Goal: Task Accomplishment & Management: Manage account settings

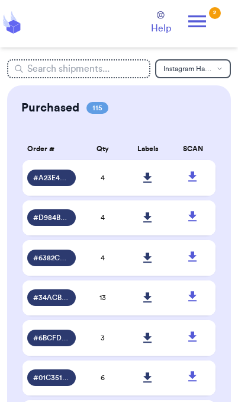
click at [209, 17] on icon at bounding box center [198, 21] width 24 height 24
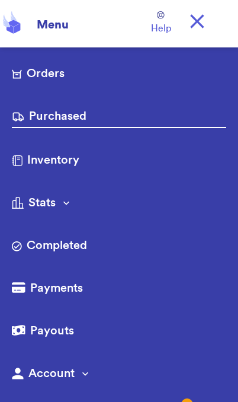
click at [53, 79] on link "Orders" at bounding box center [119, 74] width 215 height 19
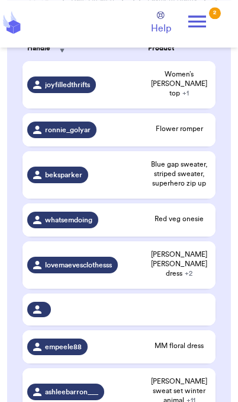
scroll to position [256, 0]
click at [197, 174] on span "Blue gap sweater, striped sweater, superhero zip up" at bounding box center [179, 174] width 63 height 28
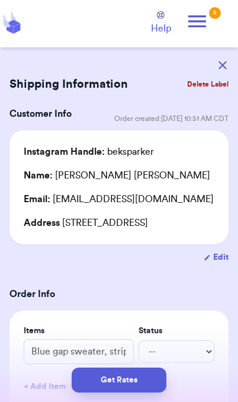
scroll to position [0, 0]
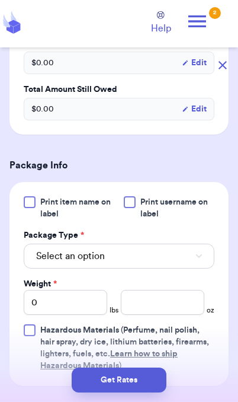
click at [186, 269] on button "Select an option" at bounding box center [119, 256] width 191 height 25
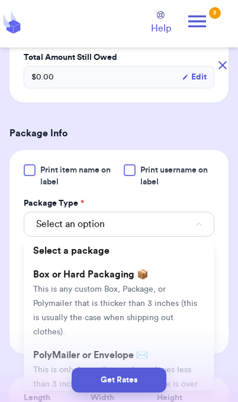
scroll to position [426, 0]
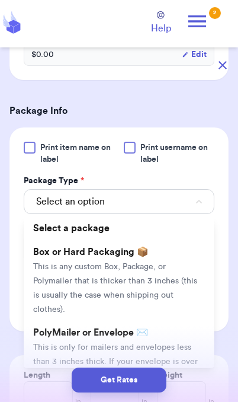
click at [180, 357] on span "This is only for mailers and envelopes less than 3 inches thick. If your envelo…" at bounding box center [115, 368] width 165 height 51
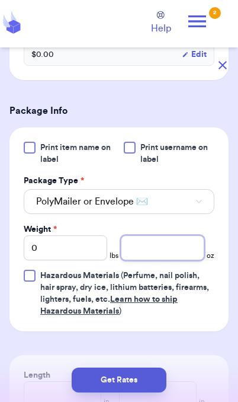
click at [186, 260] on input "number" at bounding box center [163, 247] width 84 height 25
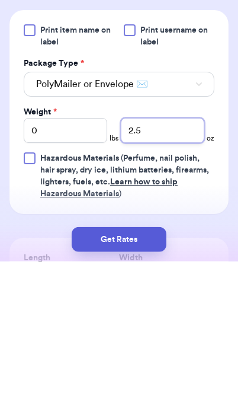
scroll to position [380, 0]
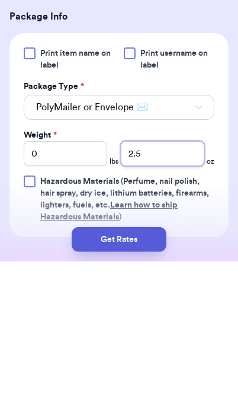
type input "2.5"
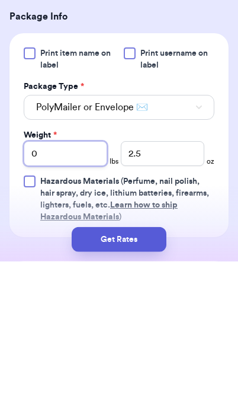
click at [63, 282] on input "0" at bounding box center [66, 294] width 84 height 25
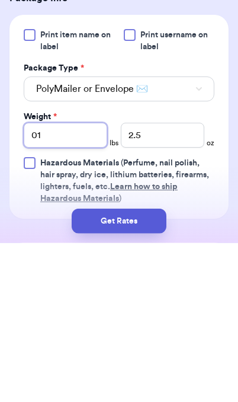
type input "01"
click at [147, 368] on button "Get Rates" at bounding box center [119, 380] width 95 height 25
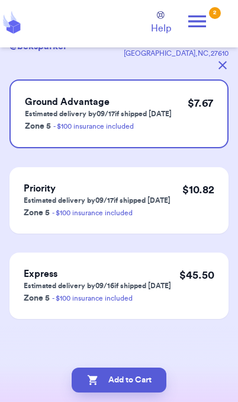
scroll to position [0, 0]
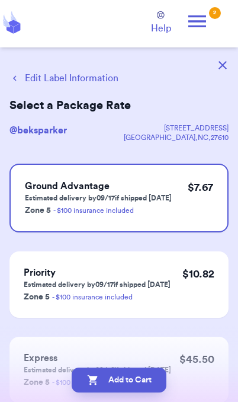
click at [111, 378] on button "Add to Cart" at bounding box center [119, 380] width 95 height 25
checkbox input "true"
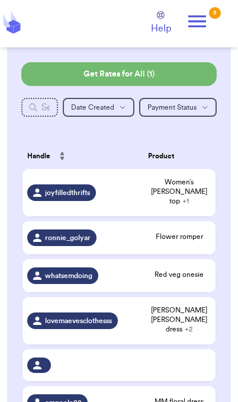
scroll to position [142, 0]
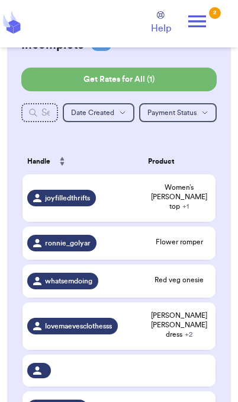
click at [197, 205] on span "Women’s [PERSON_NAME] top + 1" at bounding box center [179, 197] width 63 height 28
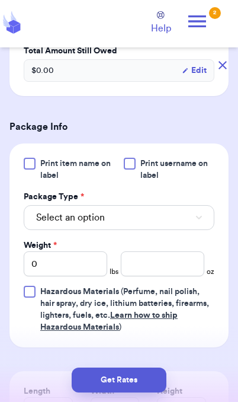
scroll to position [511, 0]
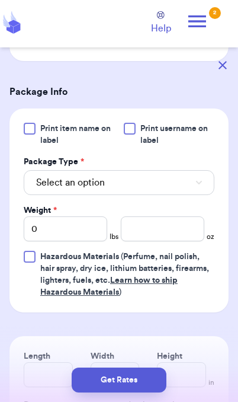
click at [164, 170] on button "Select an option" at bounding box center [119, 182] width 191 height 25
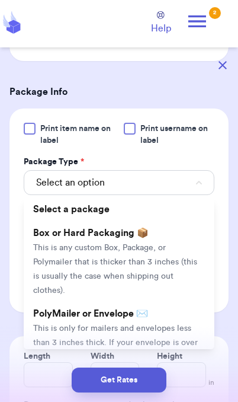
click at [168, 302] on li "PolyMailer or Envelope ✉️ This is only for mailers and envelopes less than 3 in…" at bounding box center [119, 342] width 191 height 81
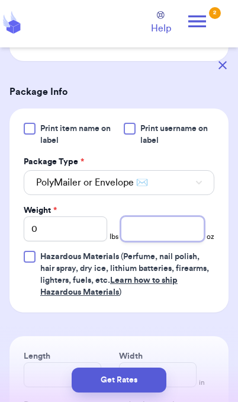
click at [180, 216] on input "number" at bounding box center [163, 228] width 84 height 25
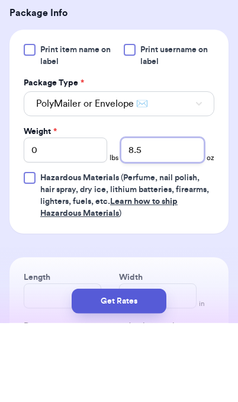
type input "8.5"
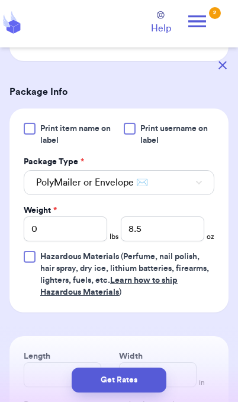
click at [145, 389] on button "Get Rates" at bounding box center [119, 380] width 95 height 25
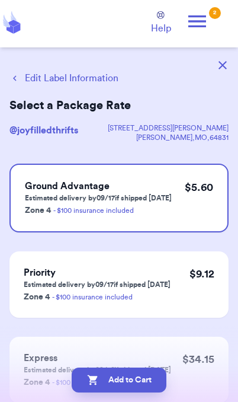
click at [80, 75] on button "Edit Label Information" at bounding box center [63, 78] width 109 height 14
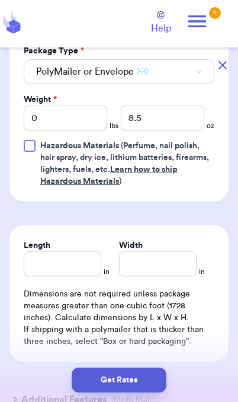
scroll to position [620, 0]
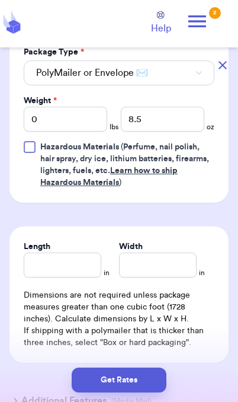
click at [149, 385] on button "Get Rates" at bounding box center [119, 380] width 95 height 25
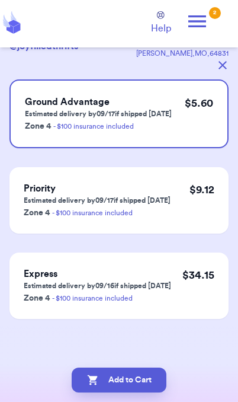
scroll to position [0, 0]
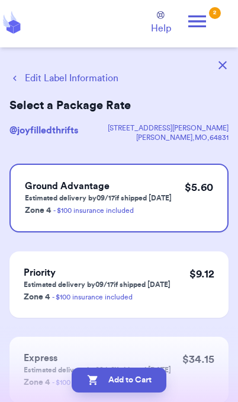
click at [154, 386] on button "Add to Cart" at bounding box center [119, 380] width 95 height 25
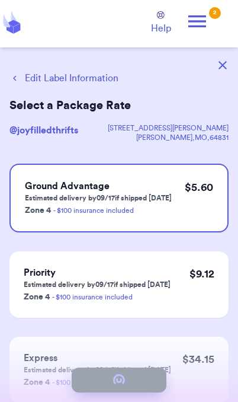
checkbox input "true"
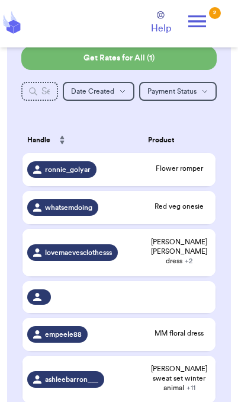
scroll to position [174, 0]
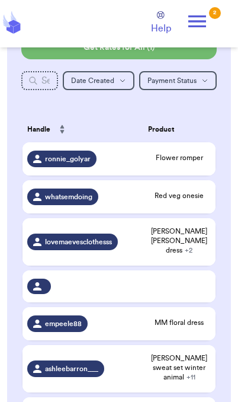
click at [168, 162] on span "Flower romper" at bounding box center [179, 157] width 63 height 9
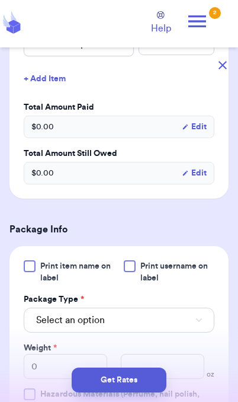
scroll to position [315, 0]
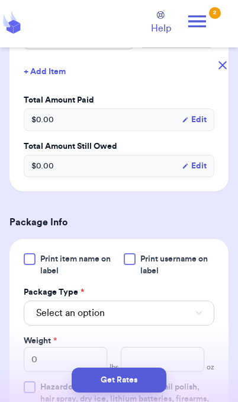
click at [183, 326] on button "Select an option" at bounding box center [119, 313] width 191 height 25
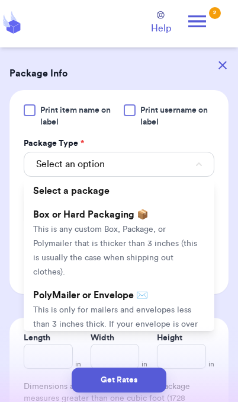
scroll to position [497, 0]
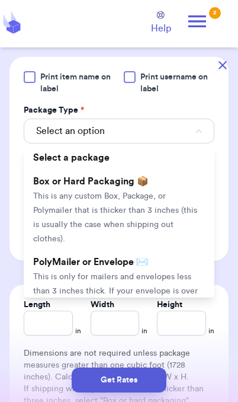
click at [174, 278] on span "This is only for mailers and envelopes less than 3 inches thick. If your envelo…" at bounding box center [115, 298] width 165 height 51
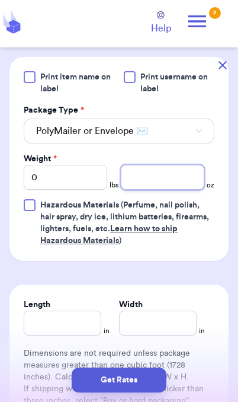
click at [169, 190] on input "number" at bounding box center [163, 177] width 84 height 25
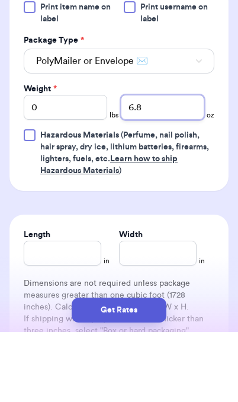
type input "6.8"
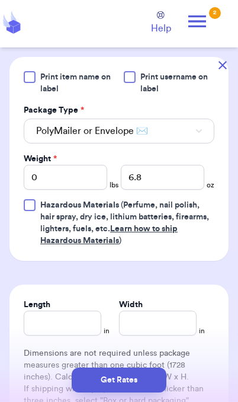
click at [155, 381] on button "Get Rates" at bounding box center [119, 380] width 95 height 25
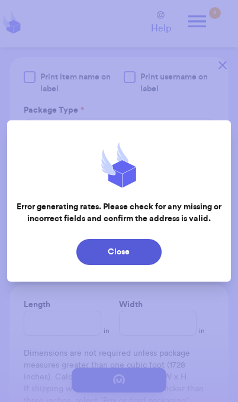
click at [139, 251] on button "Close" at bounding box center [119, 252] width 85 height 26
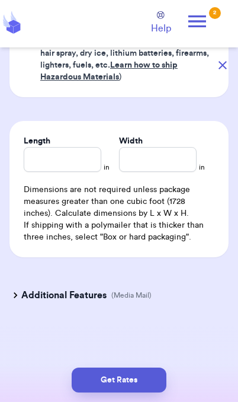
scroll to position [675, 0]
click at [149, 387] on button "Get Rates" at bounding box center [119, 380] width 95 height 25
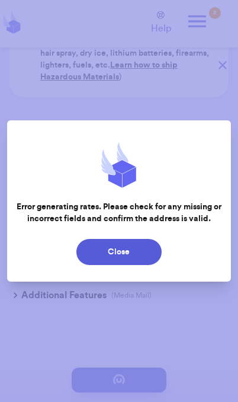
click at [145, 259] on button "Close" at bounding box center [119, 252] width 85 height 26
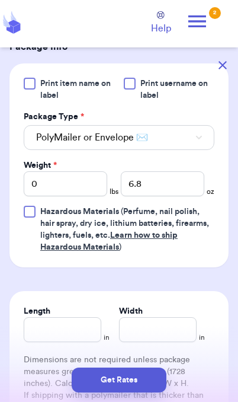
scroll to position [490, 0]
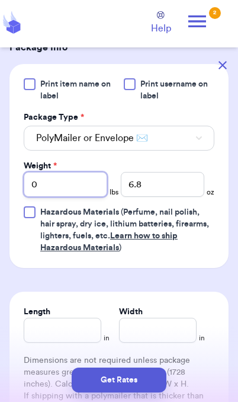
click at [75, 197] on input "0" at bounding box center [66, 184] width 84 height 25
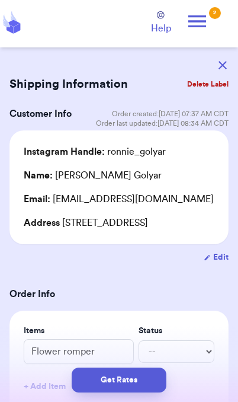
scroll to position [0, 0]
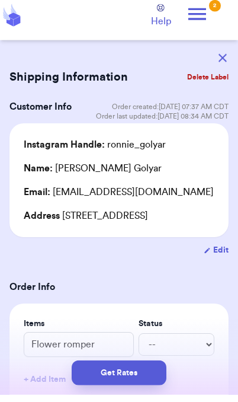
click at [218, 53] on button "button" at bounding box center [223, 65] width 26 height 26
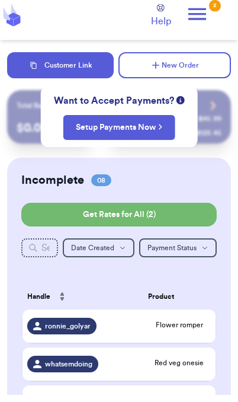
scroll to position [7, 0]
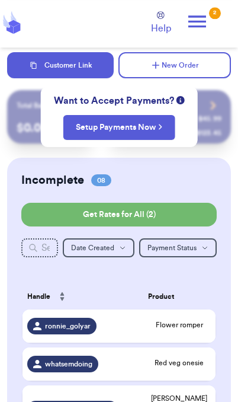
click at [190, 168] on div "Incomplete 08 Get Rates for All ( 2 ) Get Rates for All ( 2 ) Date Created Date…" at bounding box center [119, 410] width 224 height 504
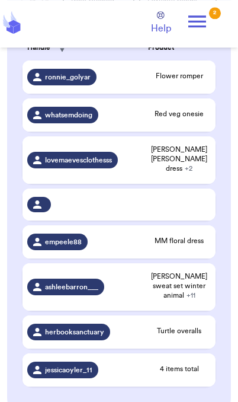
scroll to position [252, 0]
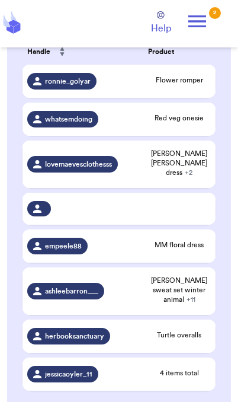
click at [184, 81] on td "Flower romper" at bounding box center [180, 81] width 72 height 33
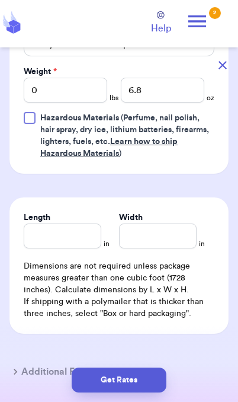
scroll to position [595, 0]
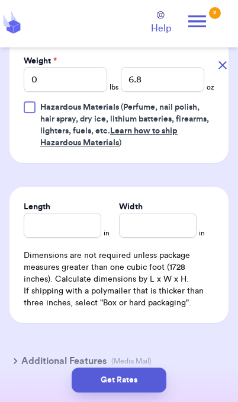
click at [144, 383] on button "Get Rates" at bounding box center [119, 380] width 95 height 25
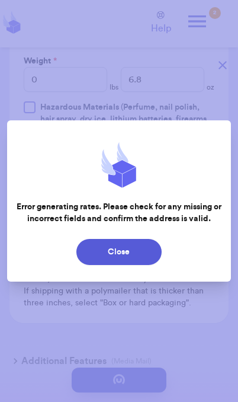
click at [146, 250] on button "Close" at bounding box center [119, 252] width 85 height 26
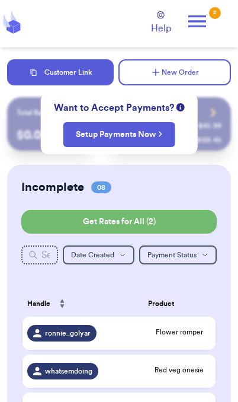
click at [196, 337] on span "Flower romper" at bounding box center [179, 331] width 63 height 9
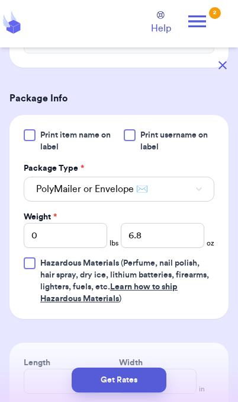
scroll to position [429, 0]
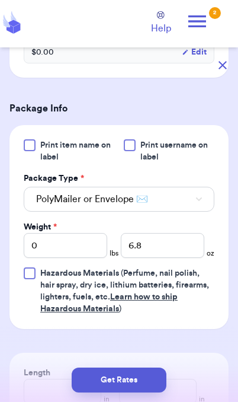
click at [186, 203] on button "PolyMailer or Envelope ✉️" at bounding box center [119, 199] width 191 height 25
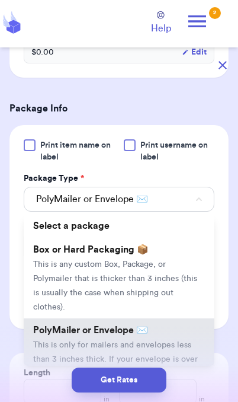
click at [162, 297] on span "This is any custom Box, Package, or Polymailer that is thicker than 3 inches (t…" at bounding box center [115, 285] width 164 height 51
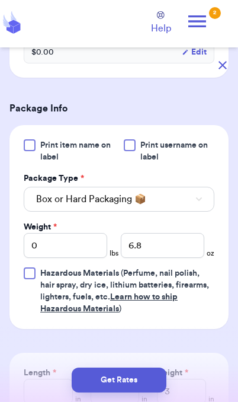
click at [197, 201] on icon "button" at bounding box center [199, 199] width 6 height 4
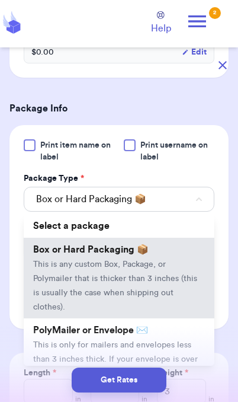
click at [180, 354] on span "This is only for mailers and envelopes less than 3 inches thick. If your envelo…" at bounding box center [115, 366] width 165 height 51
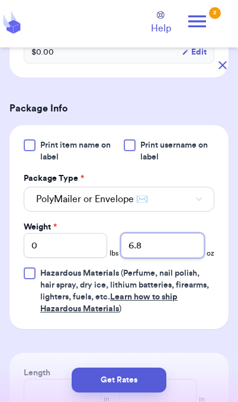
click at [187, 258] on input "6.8" at bounding box center [163, 245] width 84 height 25
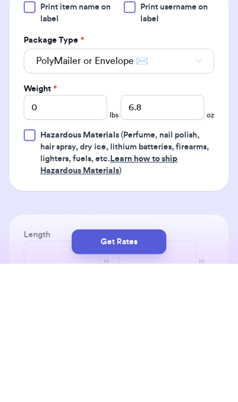
scroll to position [49, 0]
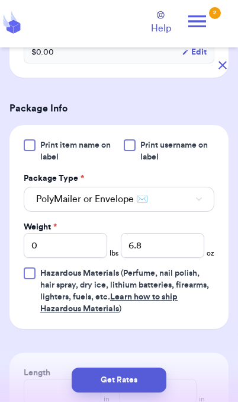
click at [99, 376] on button "Get Rates" at bounding box center [119, 380] width 95 height 25
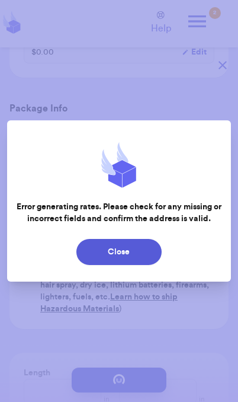
click at [152, 256] on button "Close" at bounding box center [119, 252] width 85 height 26
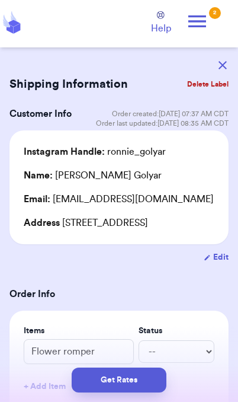
scroll to position [0, 0]
click at [145, 383] on button "Get Rates" at bounding box center [119, 380] width 95 height 25
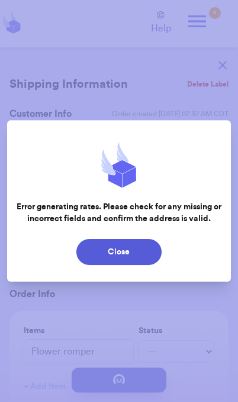
click at [137, 250] on button "Close" at bounding box center [119, 252] width 85 height 26
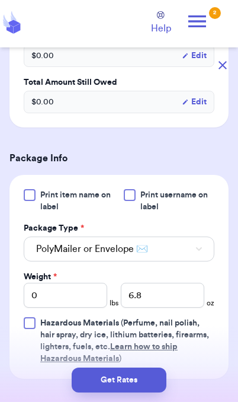
scroll to position [378, 0]
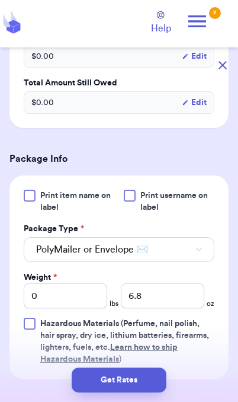
click at [35, 213] on label "Print item name on label" at bounding box center [70, 202] width 93 height 24
click at [0, 0] on input "Print item name on label" at bounding box center [0, 0] width 0 height 0
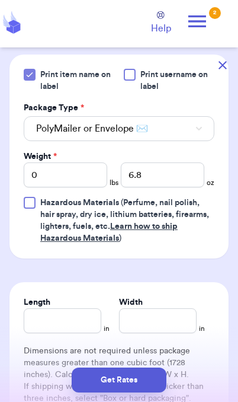
scroll to position [514, 0]
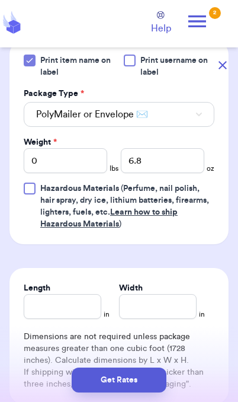
click at [141, 385] on button "Get Rates" at bounding box center [119, 380] width 95 height 25
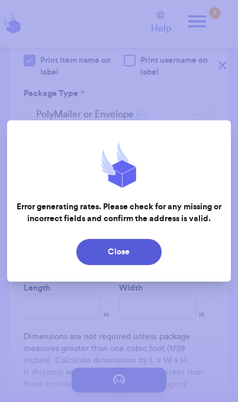
click at [154, 259] on button "Close" at bounding box center [119, 252] width 85 height 26
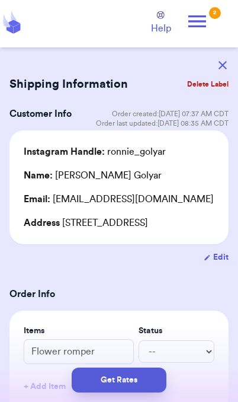
scroll to position [0, 0]
click at [222, 263] on button "Edit" at bounding box center [216, 257] width 25 height 12
select select "NE"
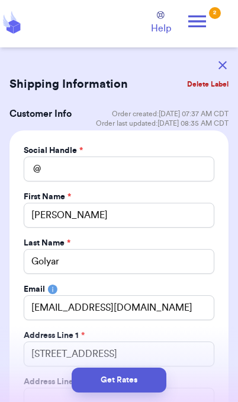
type input "ronnie_golyar"
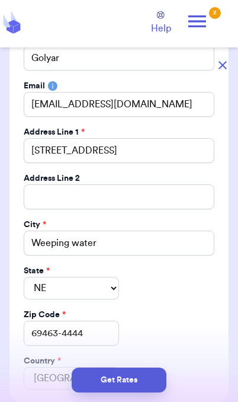
scroll to position [209, 0]
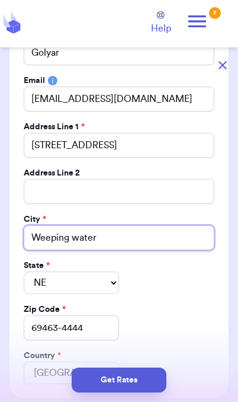
click at [32, 240] on input "Weeping water" at bounding box center [119, 237] width 191 height 25
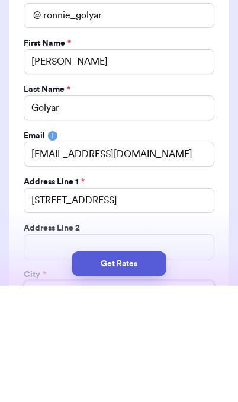
scroll to position [35, 0]
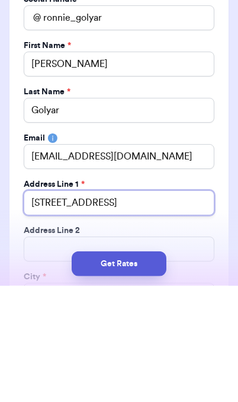
click at [136, 307] on input "203 West R st" at bounding box center [119, 319] width 191 height 25
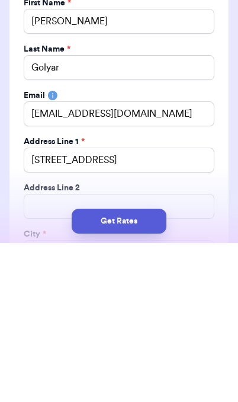
click at [145, 368] on button "Get Rates" at bounding box center [119, 380] width 95 height 25
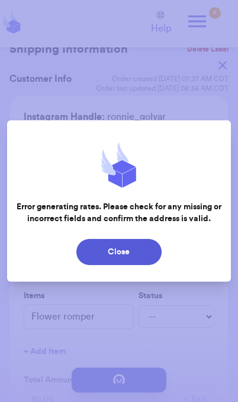
click at [145, 250] on button "Close" at bounding box center [119, 252] width 85 height 26
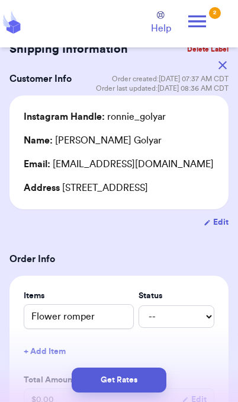
click at [225, 69] on icon "button" at bounding box center [223, 65] width 8 height 8
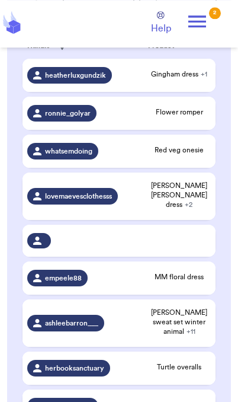
scroll to position [259, 0]
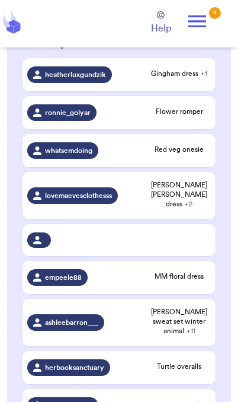
click at [194, 78] on span "Gingham dress + 1" at bounding box center [179, 73] width 63 height 9
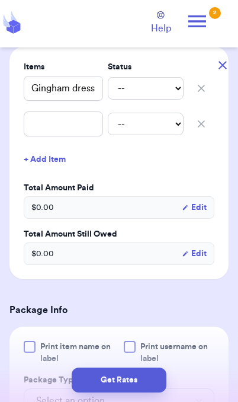
scroll to position [265, 0]
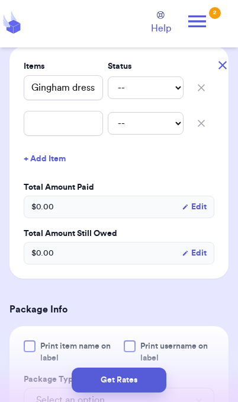
click at [225, 70] on button "button" at bounding box center [223, 65] width 26 height 26
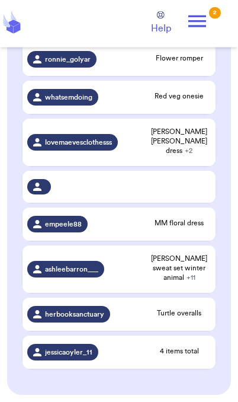
scroll to position [313, 0]
